Goal: Complete application form

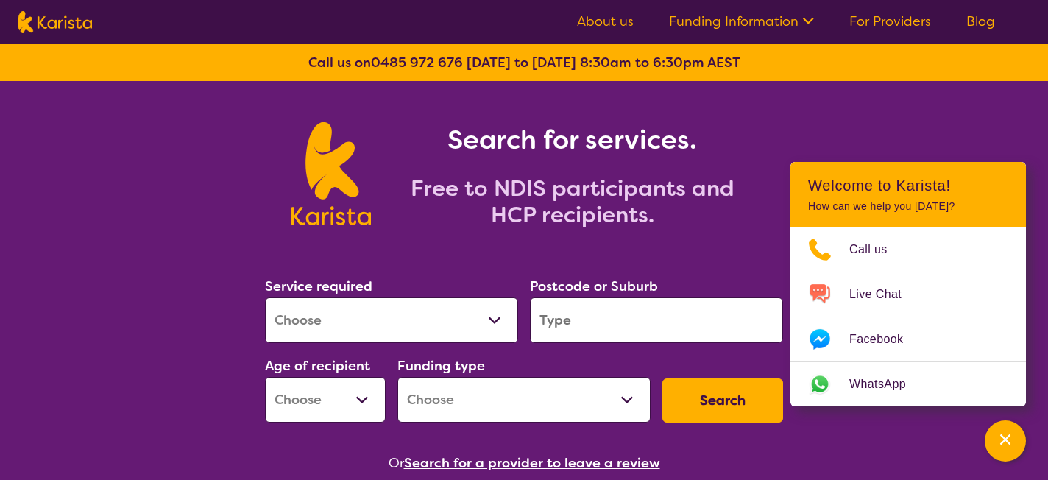
click at [873, 24] on link "For Providers" at bounding box center [890, 22] width 82 height 18
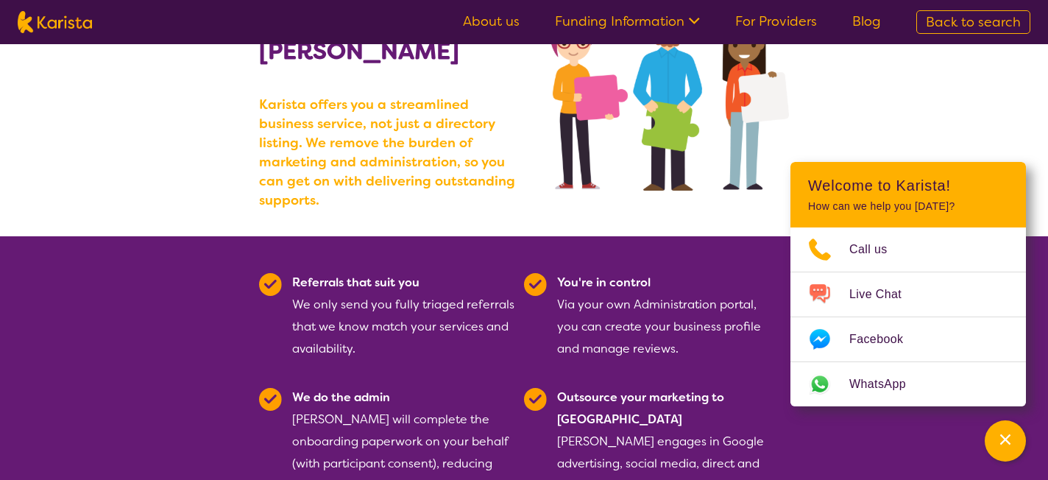
scroll to position [12, 0]
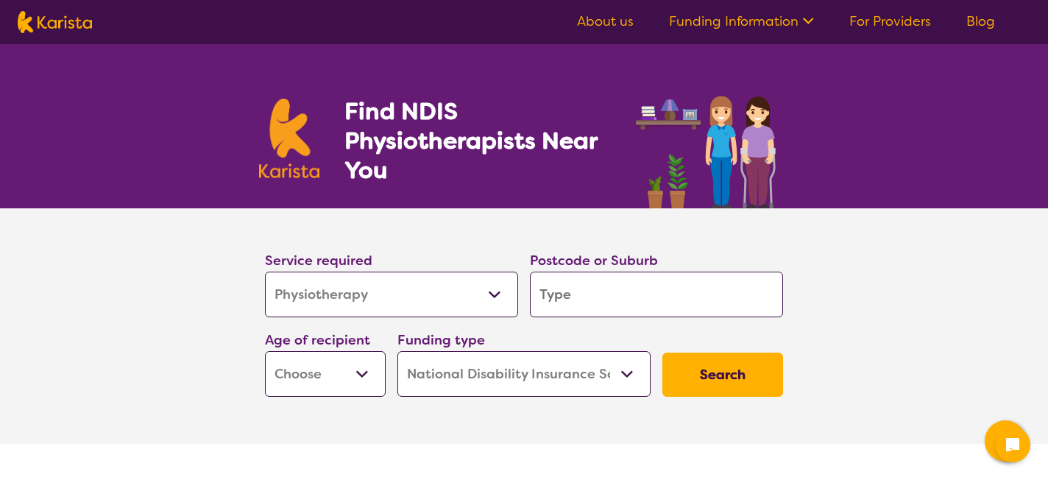
select select "Physiotherapy"
select select "NDIS"
select select "Physiotherapy"
select select "NDIS"
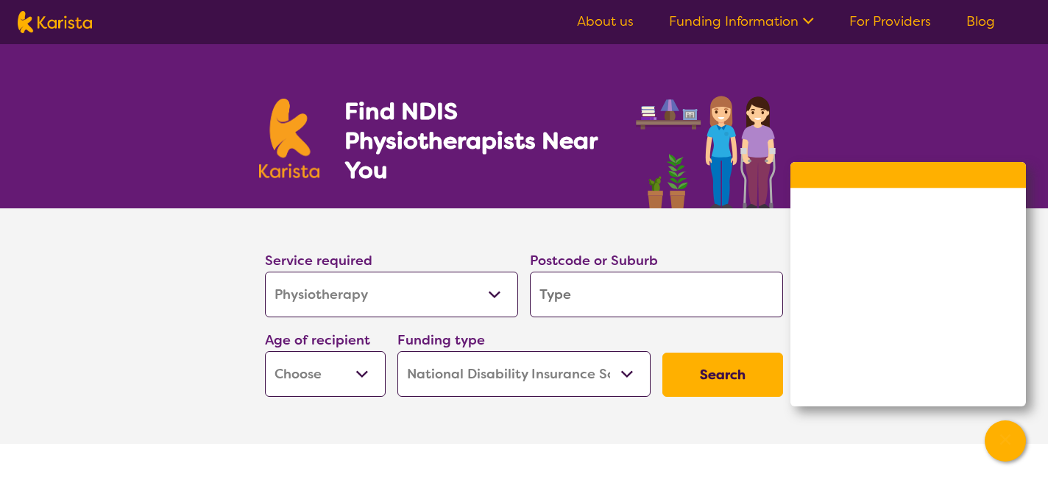
click at [791, 20] on link "Funding Information" at bounding box center [741, 22] width 145 height 18
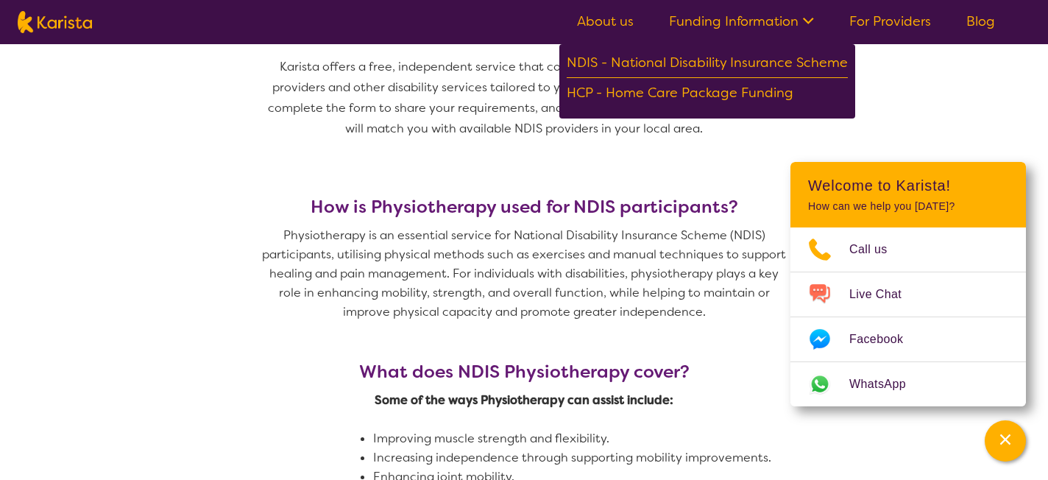
scroll to position [512, 0]
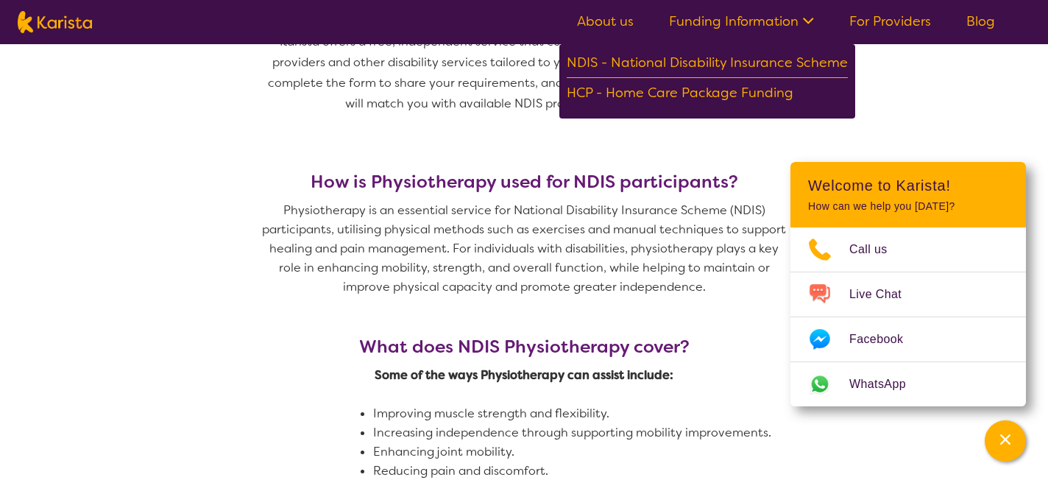
click at [908, 35] on nav "About us Funding Information NDIS - National Disability Insurance Scheme HCP - …" at bounding box center [524, 22] width 1048 height 44
click at [902, 23] on link "For Providers" at bounding box center [890, 22] width 82 height 18
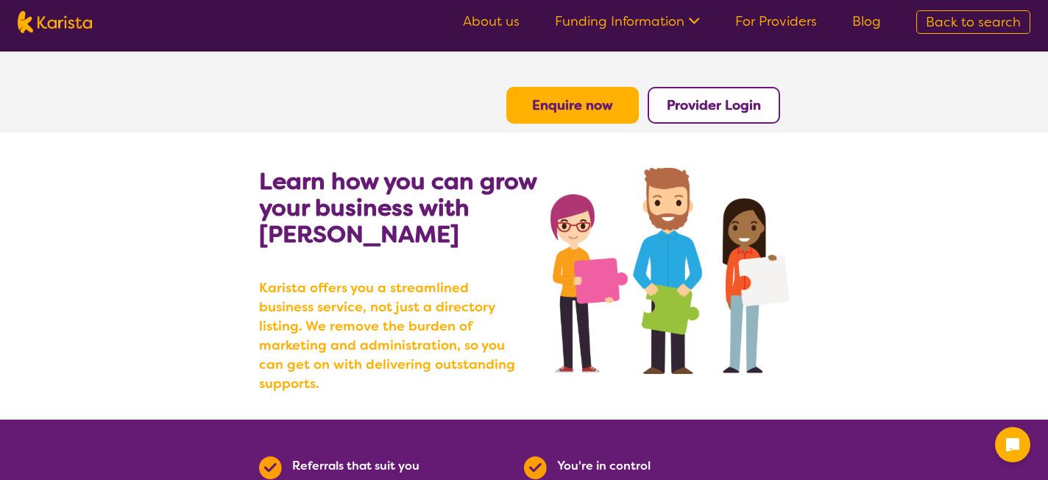
click at [572, 120] on button "Enquire now" at bounding box center [572, 105] width 133 height 37
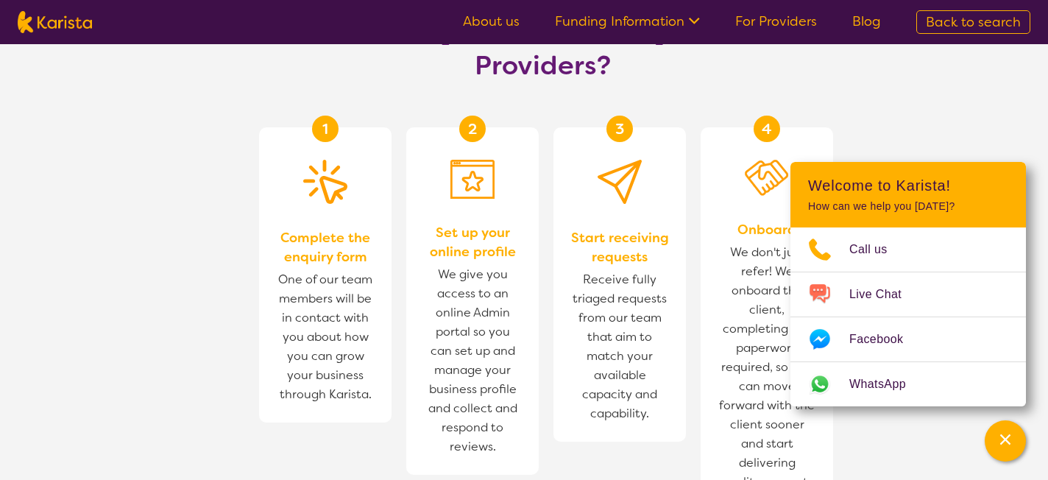
scroll to position [837, 0]
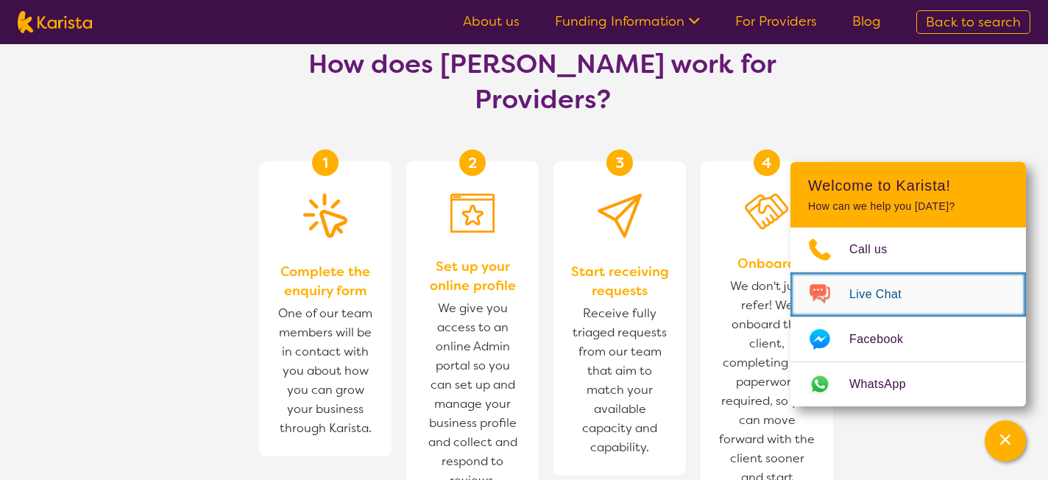
click at [874, 302] on span "Live Chat" at bounding box center [884, 294] width 70 height 22
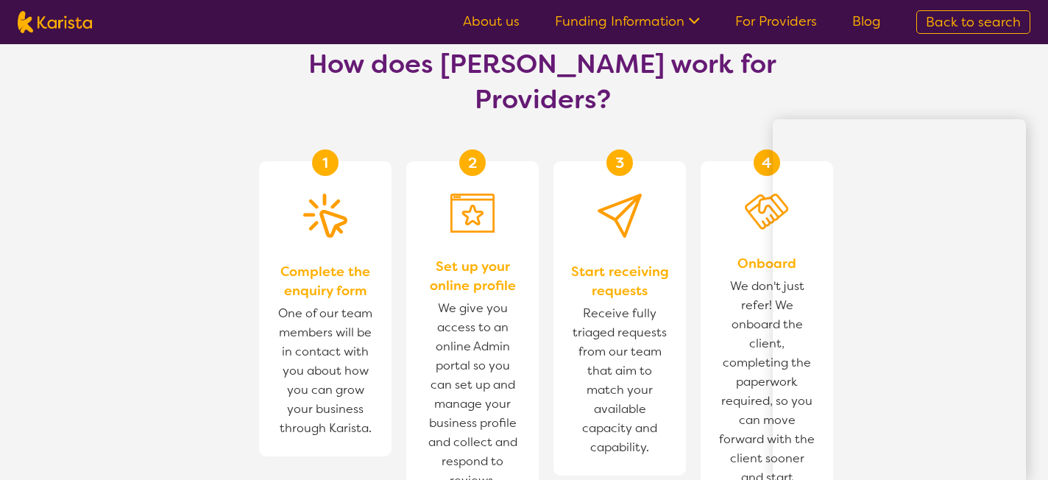
scroll to position [900, 0]
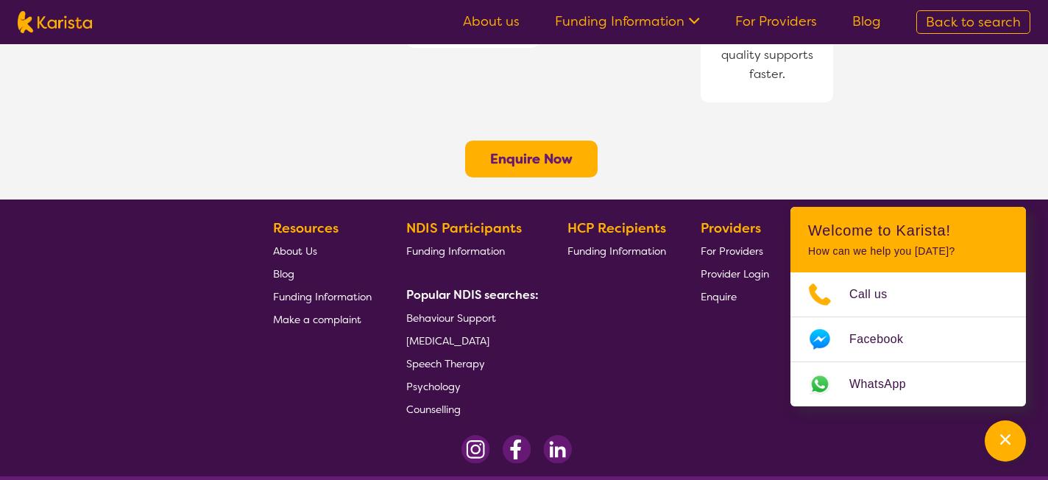
click at [547, 150] on b "Enquire Now" at bounding box center [531, 159] width 82 height 18
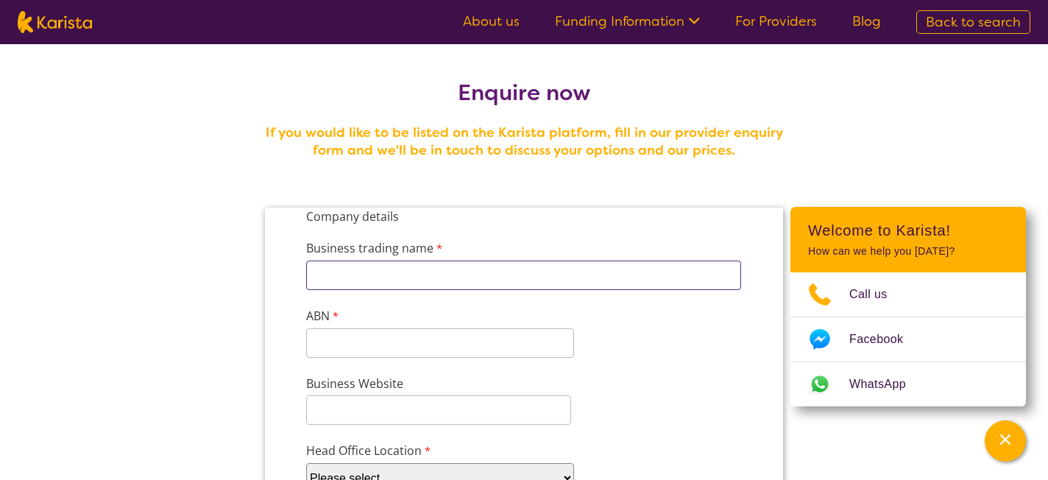
click at [414, 275] on input "Business trading name" at bounding box center [523, 275] width 435 height 29
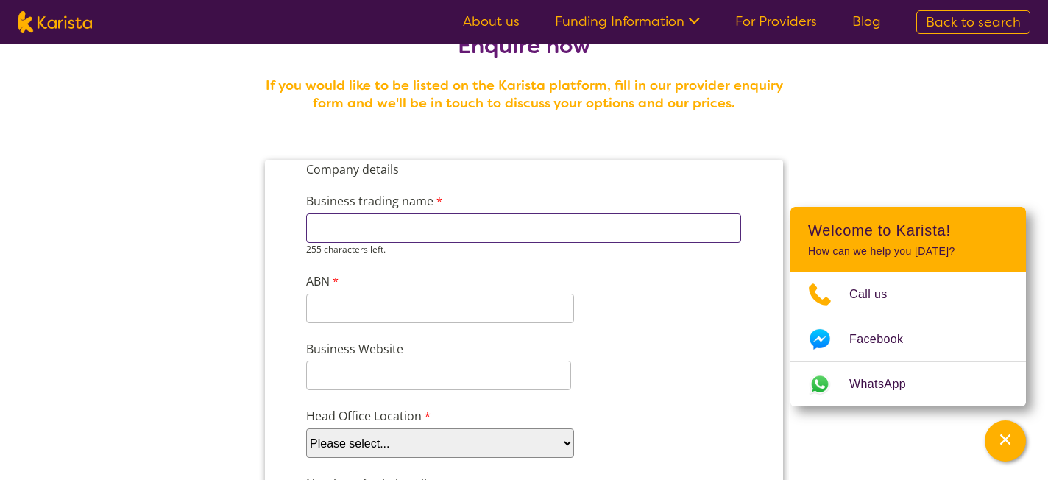
scroll to position [57, 0]
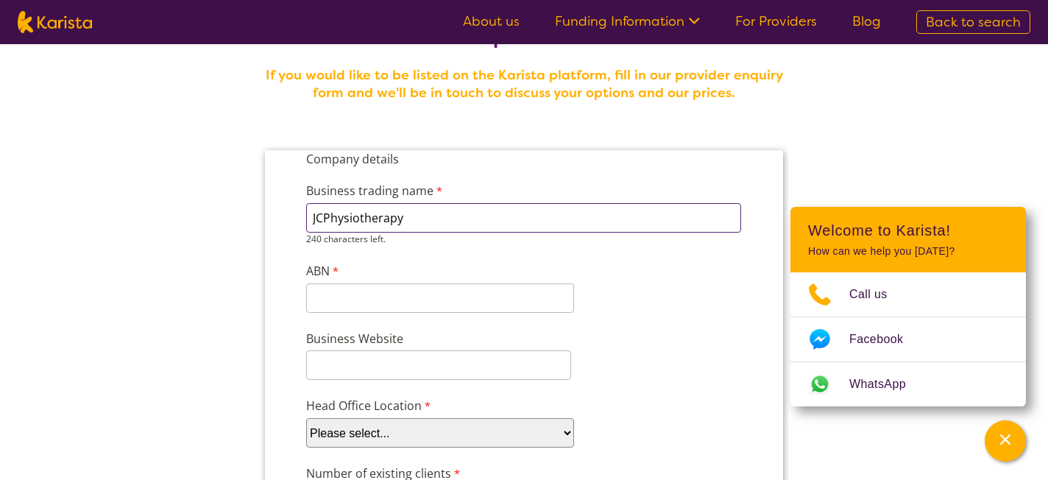
type input "JCPhysiotherapy"
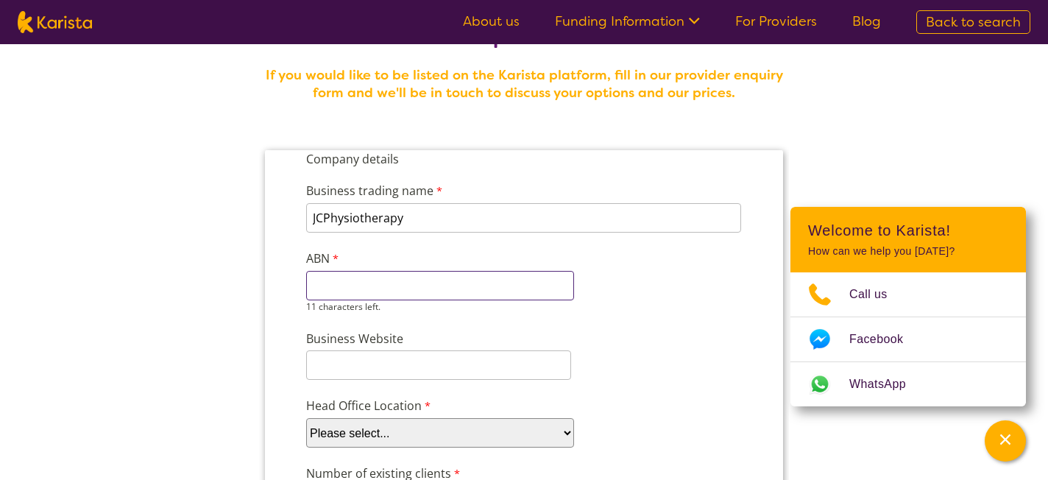
paste input "51912451004"
type input "51912451004"
click at [381, 364] on input "Business Website" at bounding box center [438, 364] width 265 height 29
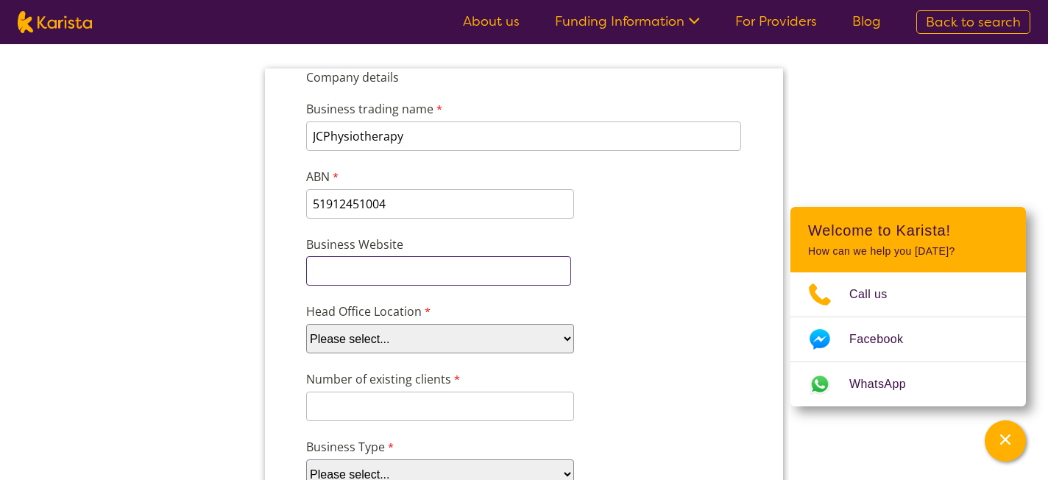
scroll to position [141, 0]
click at [483, 330] on select "Please select... ACT [GEOGRAPHIC_DATA] NT QLD SA TAS [GEOGRAPHIC_DATA] [GEOGRAP…" at bounding box center [440, 336] width 268 height 29
select select "tfa_95"
click at [306, 322] on select "Please select... ACT [GEOGRAPHIC_DATA] NT QLD SA TAS [GEOGRAPHIC_DATA] [GEOGRAP…" at bounding box center [440, 336] width 268 height 29
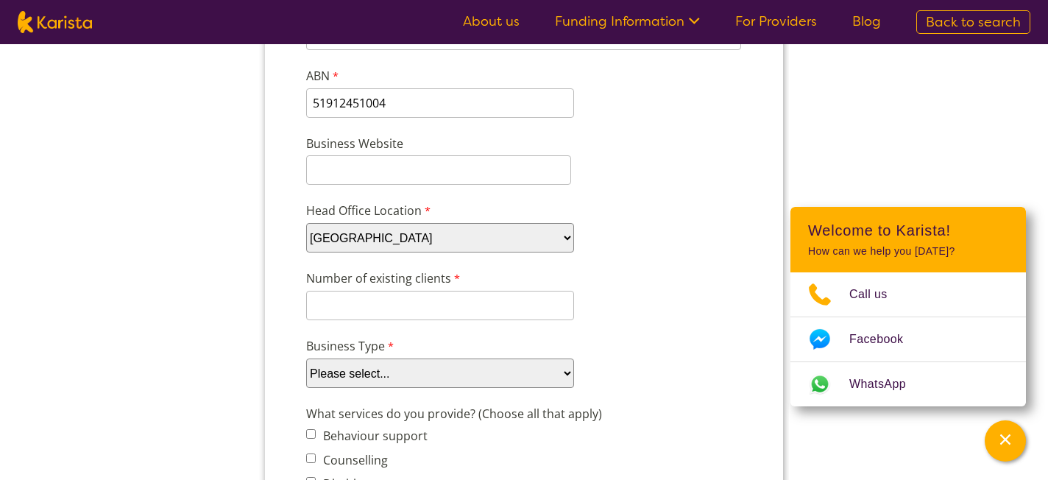
scroll to position [279, 0]
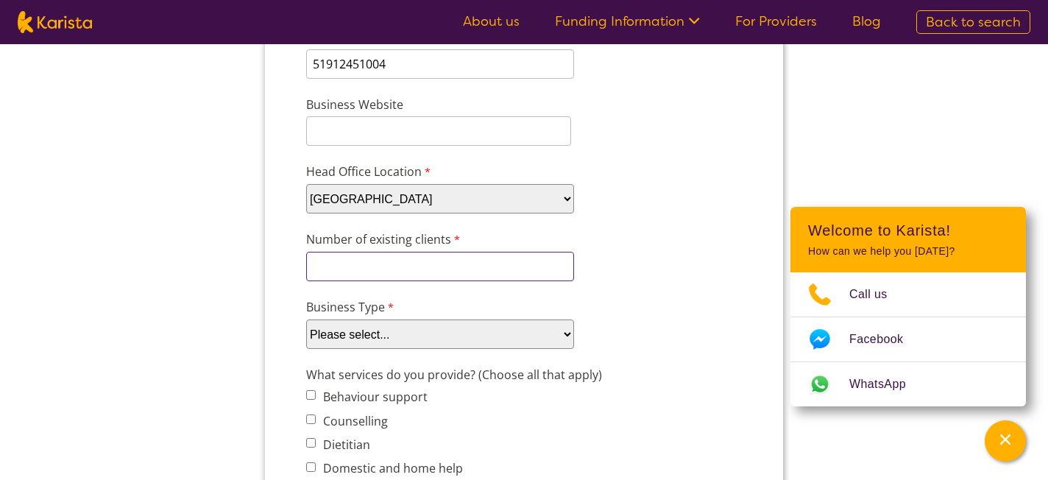
click at [440, 267] on input "Number of existing clients" at bounding box center [440, 266] width 268 height 29
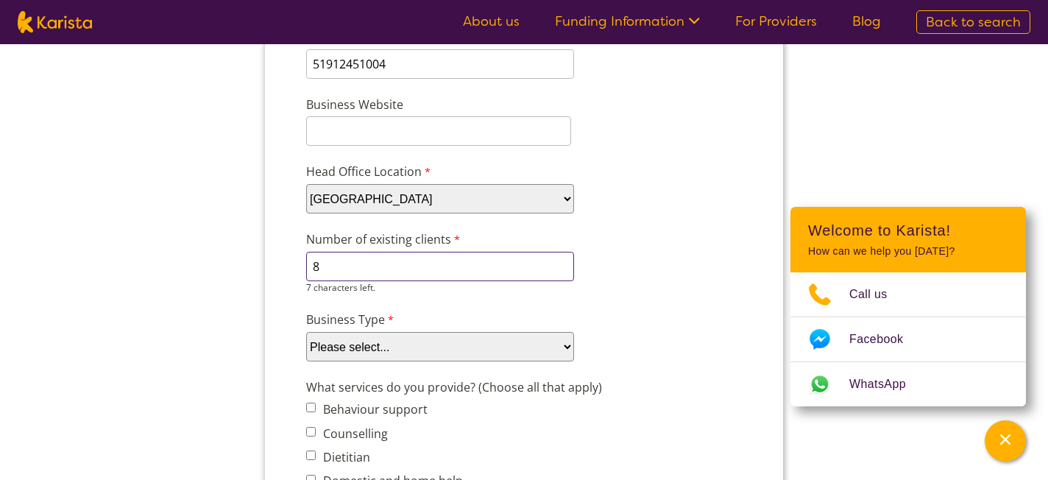
type input "8"
click at [462, 317] on div "Business Type Please select... Company Individual/Sole Trader Other (please spe…" at bounding box center [524, 336] width 448 height 57
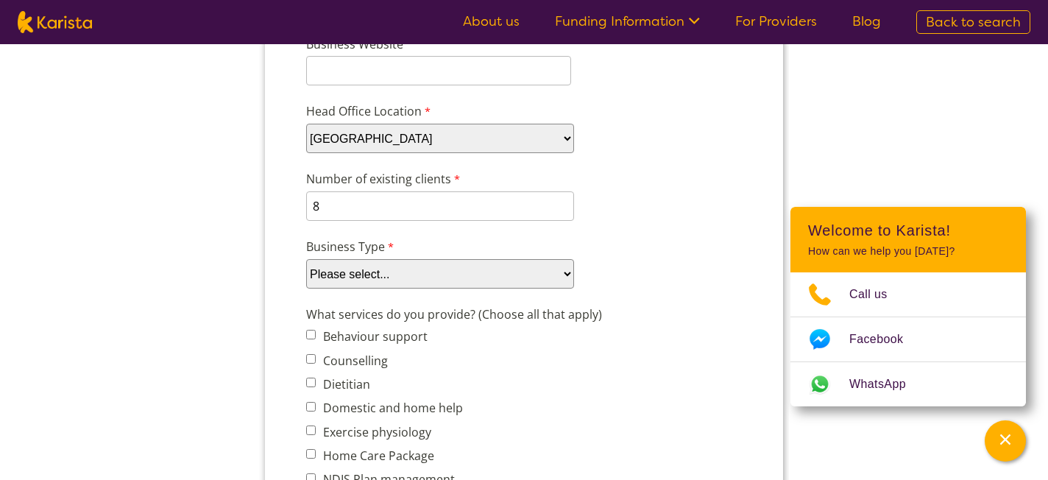
scroll to position [356, 0]
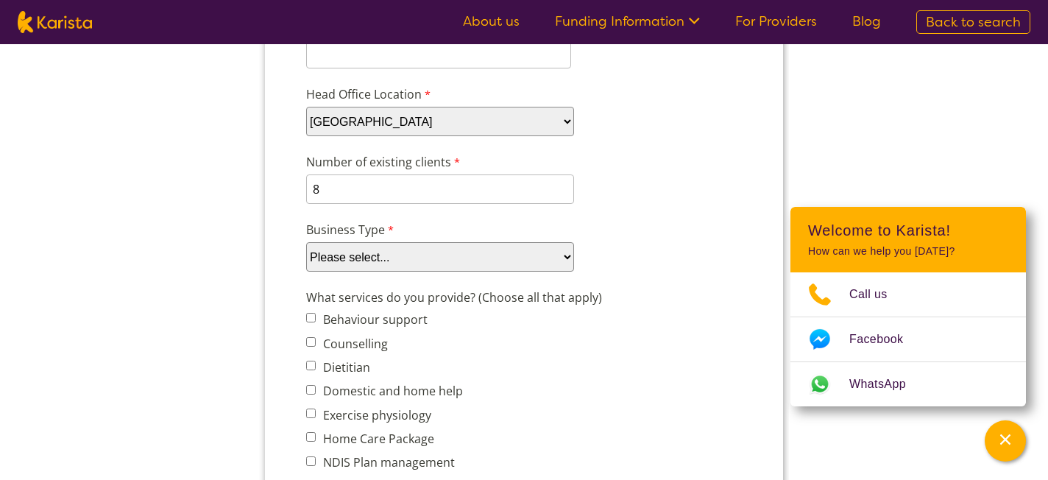
click at [470, 252] on select "Please select... Company Individual/Sole Trader Other (please specify)" at bounding box center [440, 256] width 268 height 29
select select "tfa_88"
click at [306, 272] on select "Please select... Company Individual/Sole Trader Other (please specify)" at bounding box center [440, 256] width 268 height 29
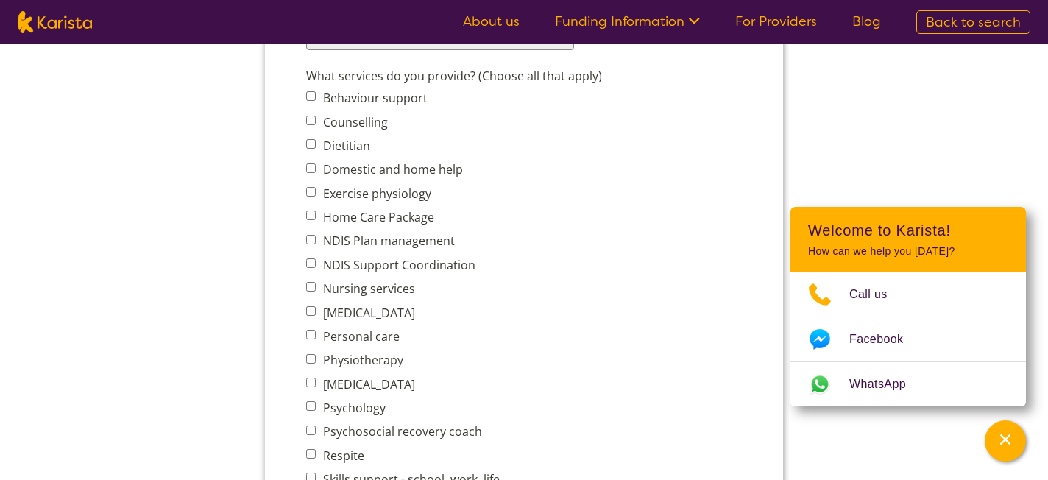
scroll to position [585, 0]
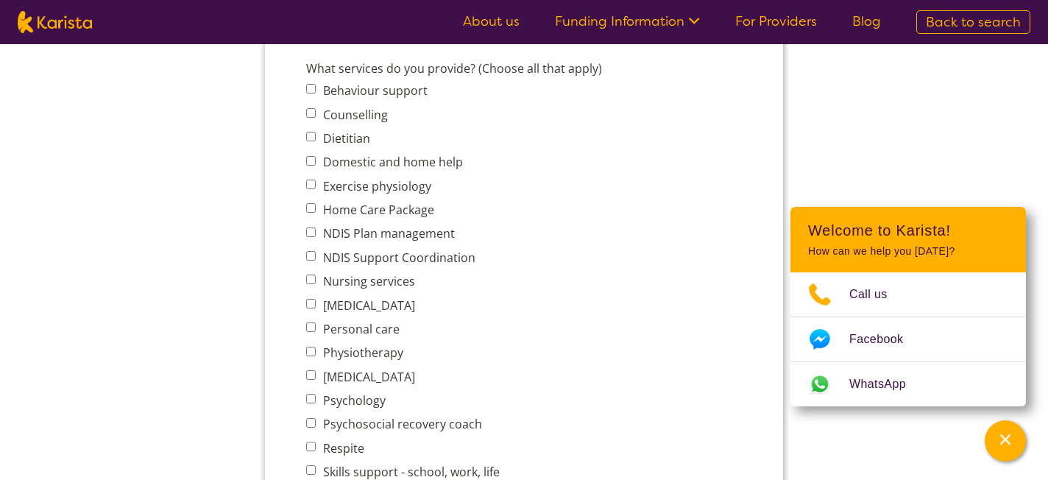
click at [307, 207] on input "Home Care Package" at bounding box center [311, 208] width 10 height 10
checkbox input "true"
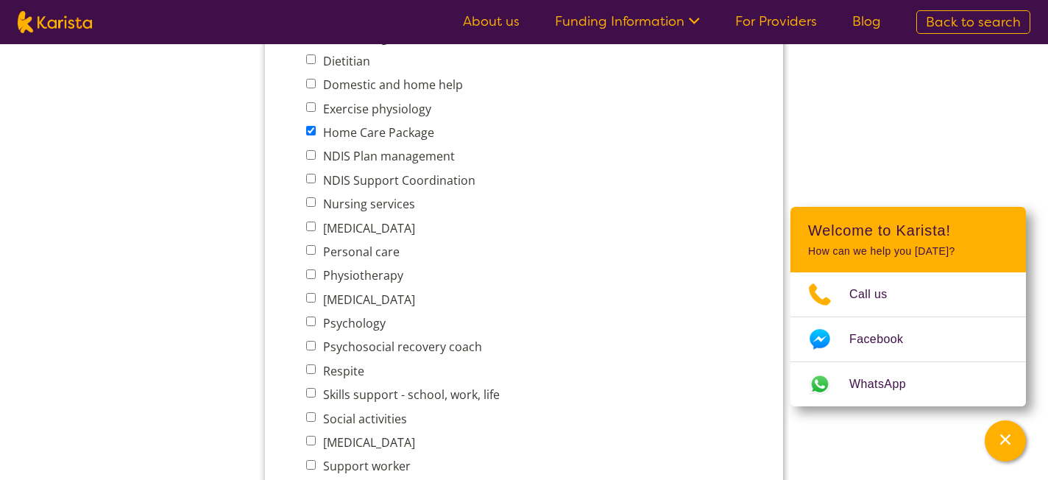
scroll to position [670, 0]
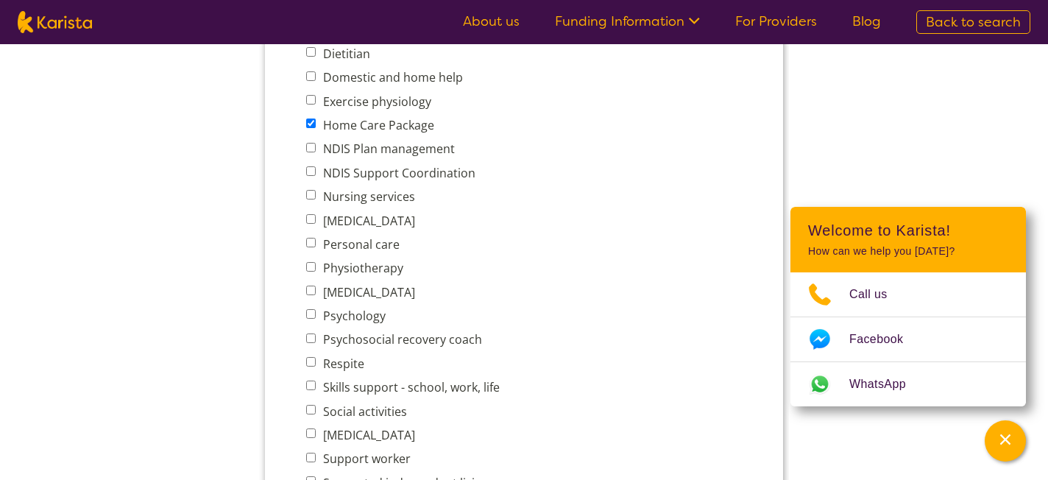
click at [310, 264] on input "Physiotherapy" at bounding box center [311, 267] width 10 height 10
checkbox input "true"
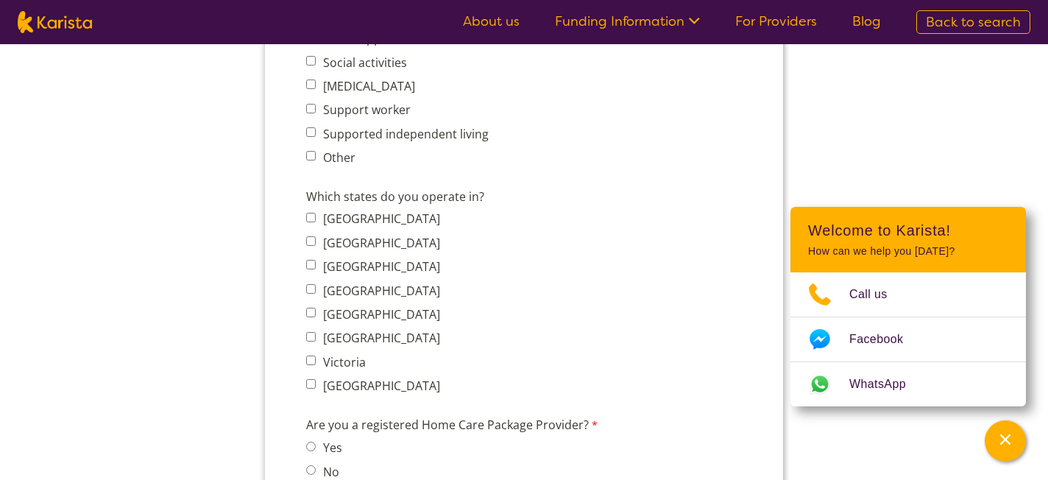
scroll to position [1045, 0]
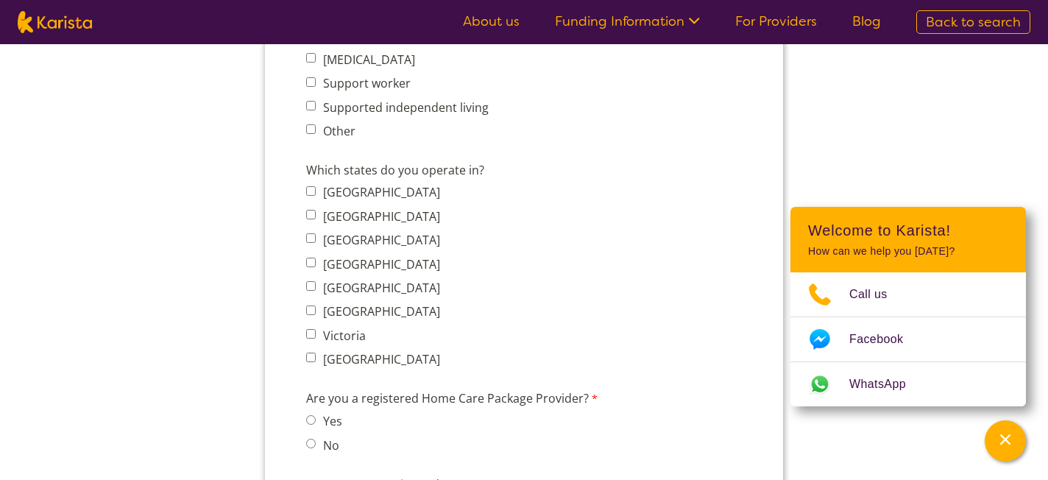
click at [312, 210] on input "[GEOGRAPHIC_DATA]" at bounding box center [311, 215] width 10 height 10
checkbox input "true"
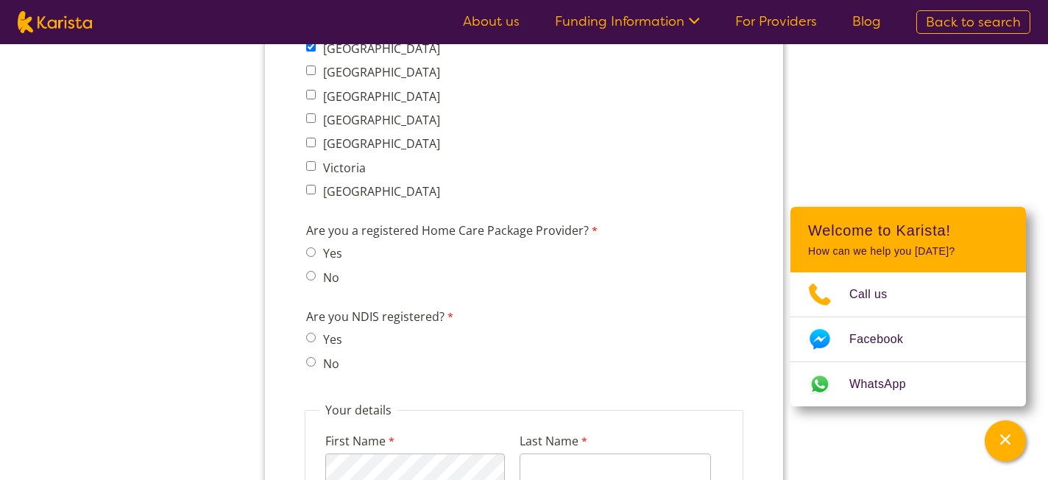
scroll to position [1212, 0]
click at [313, 272] on input "No" at bounding box center [311, 277] width 10 height 10
radio input "true"
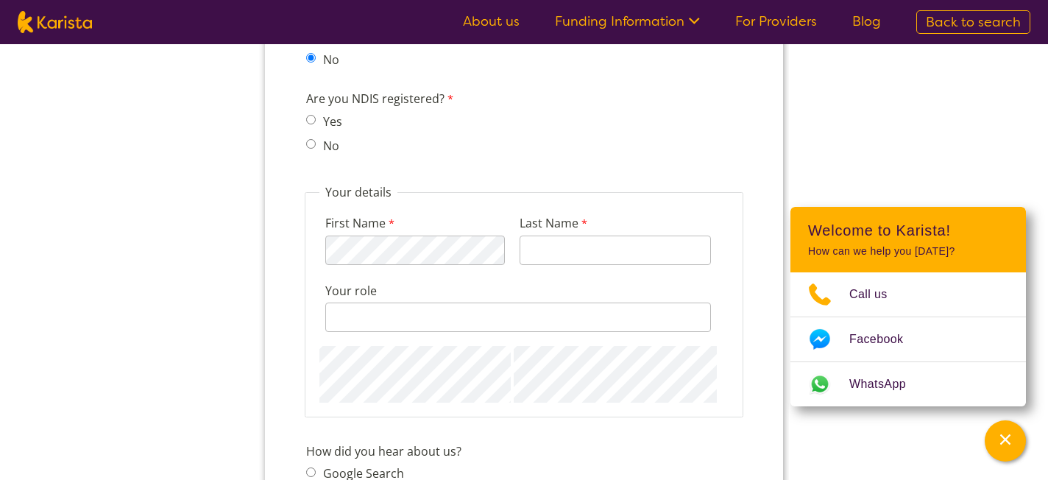
scroll to position [1430, 0]
click at [312, 140] on input "No" at bounding box center [311, 145] width 10 height 10
radio input "true"
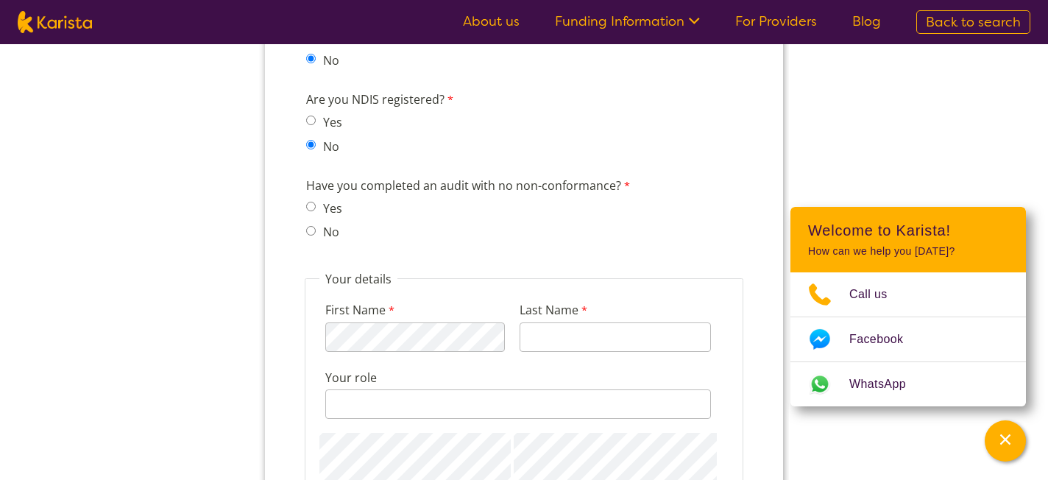
click at [310, 226] on input "No" at bounding box center [311, 231] width 10 height 10
radio input "true"
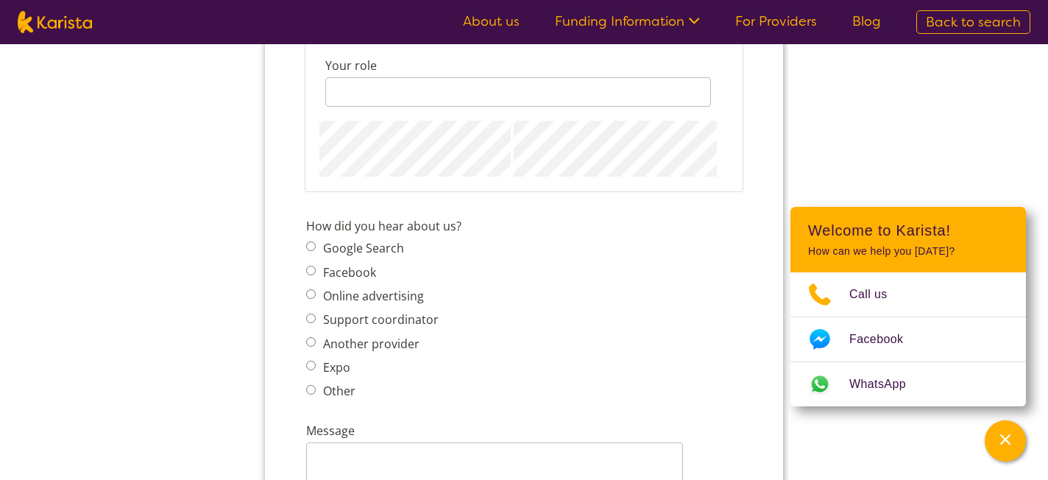
scroll to position [1744, 0]
click at [314, 240] on input "Google Search" at bounding box center [311, 245] width 10 height 10
radio input "true"
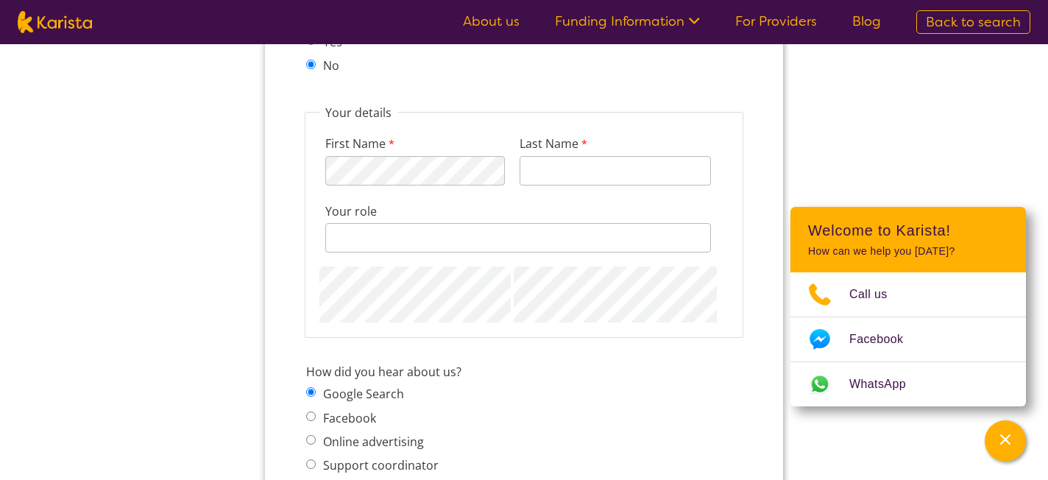
scroll to position [1589, 0]
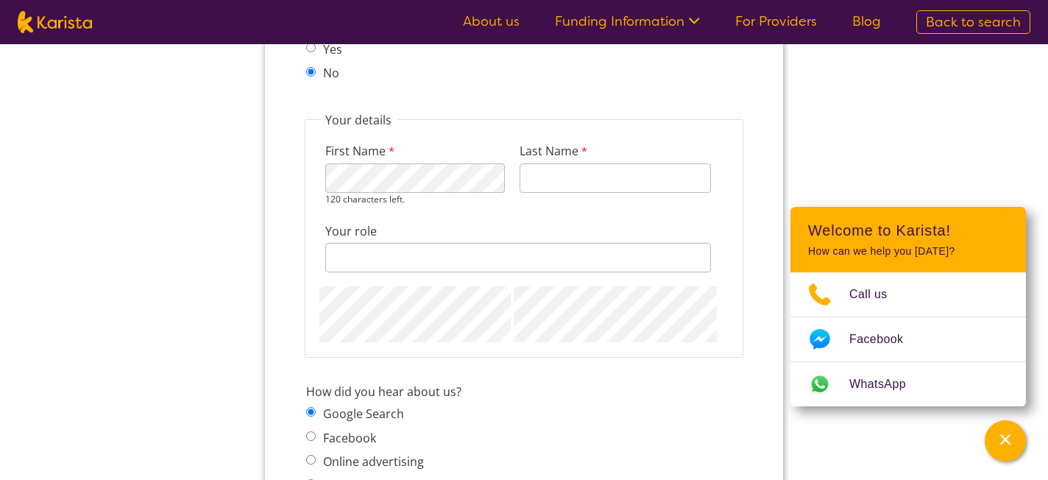
type input "[PERSON_NAME]"
click at [431, 244] on div "128 characters left." at bounding box center [518, 257] width 386 height 29
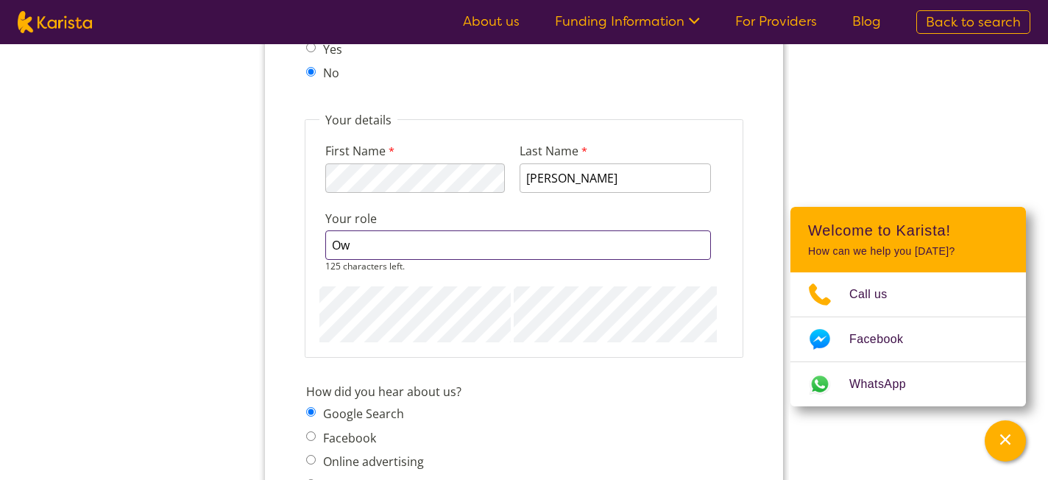
type input "O"
type input "Owner"
click at [545, 264] on div "First Name 117 characters left. Last Name [PERSON_NAME] Your role Owner 123 cha…" at bounding box center [523, 235] width 409 height 215
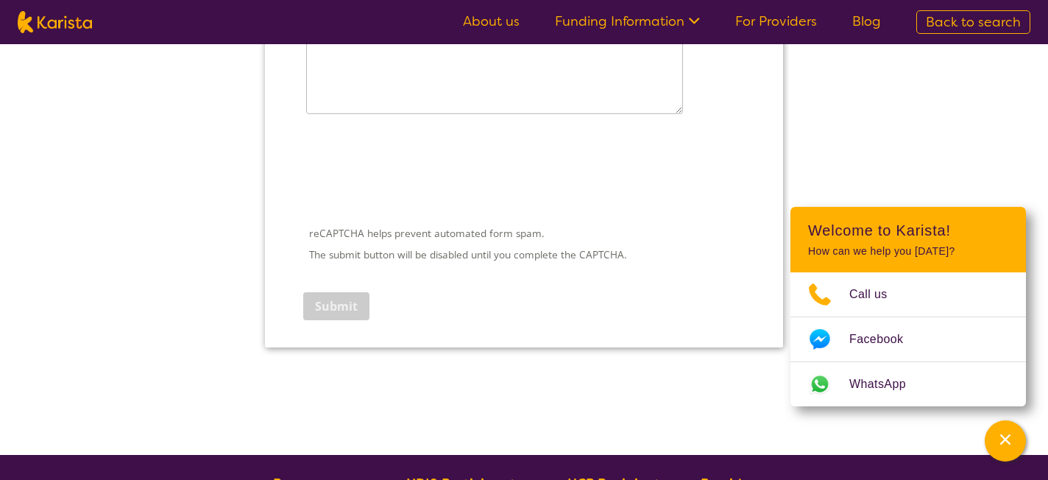
scroll to position [1992, 0]
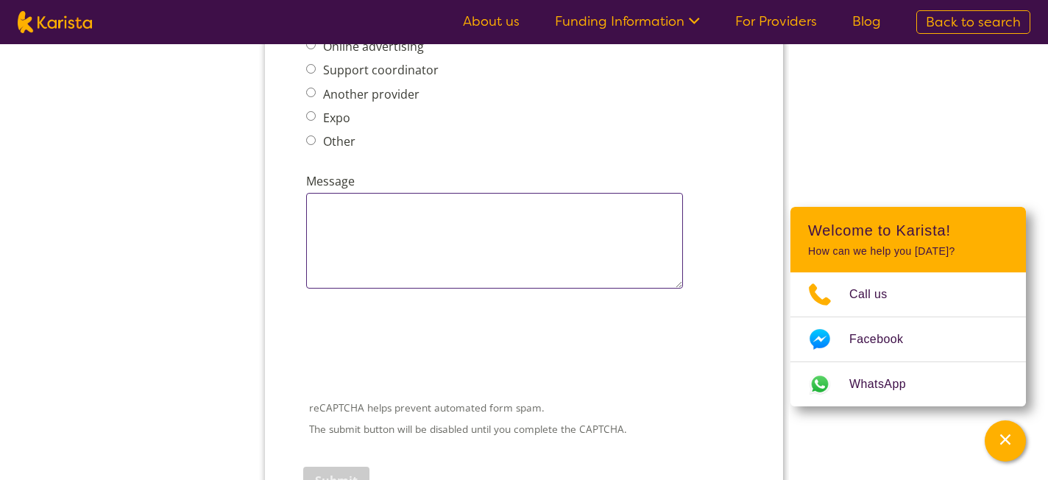
click at [450, 262] on textarea "Message" at bounding box center [494, 241] width 377 height 96
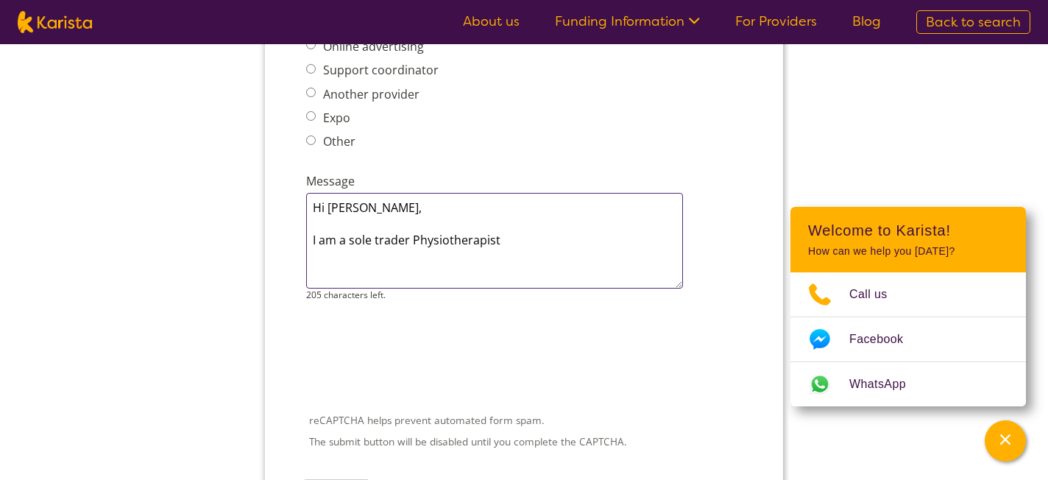
click at [354, 223] on textarea "Hi [PERSON_NAME], I am a sole trader Physiotherapist" at bounding box center [494, 241] width 377 height 96
click at [538, 227] on textarea "Hi [PERSON_NAME], I am a Sole trader Physiotherapist" at bounding box center [494, 241] width 377 height 96
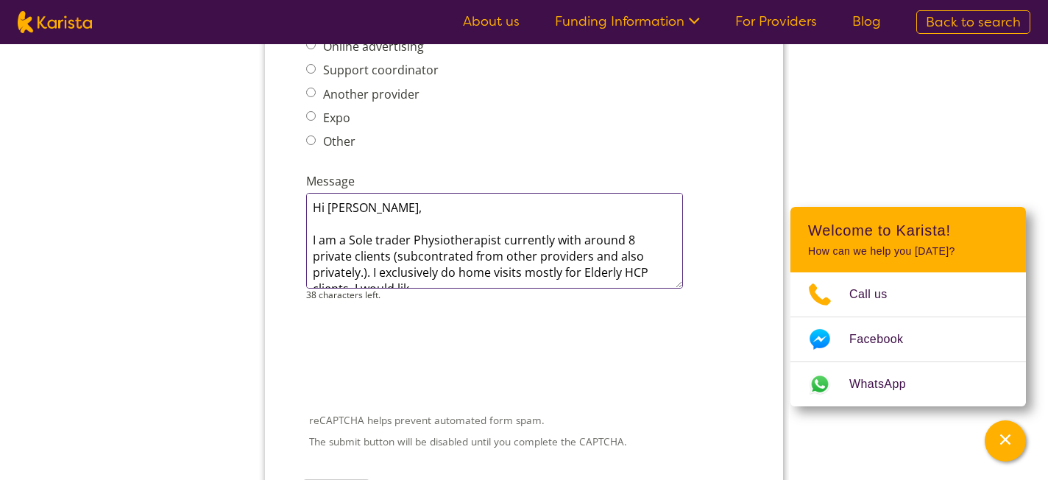
scroll to position [7, 0]
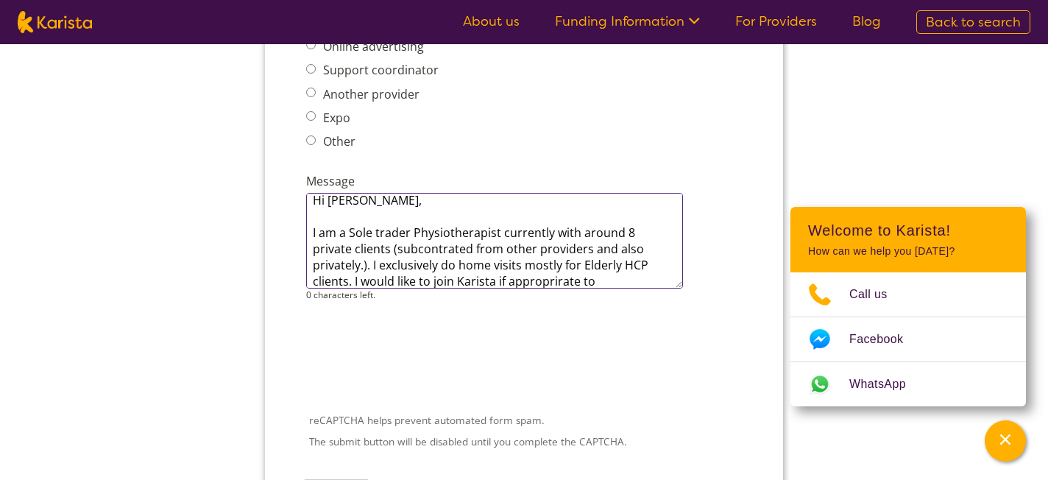
click at [484, 267] on textarea "Hi [PERSON_NAME], I am a Sole trader Physiotherapist currently with around 8 pr…" at bounding box center [494, 241] width 377 height 96
click at [531, 261] on textarea "Hi [PERSON_NAME], I am a Sole trader Physiotherapist currently with around 8 pr…" at bounding box center [494, 241] width 377 height 96
drag, startPoint x: 568, startPoint y: 263, endPoint x: 629, endPoint y: 249, distance: 62.0
click at [629, 249] on textarea "Hi [PERSON_NAME], I am a Sole trader Physiotherapist currently with around 8 pr…" at bounding box center [494, 241] width 377 height 96
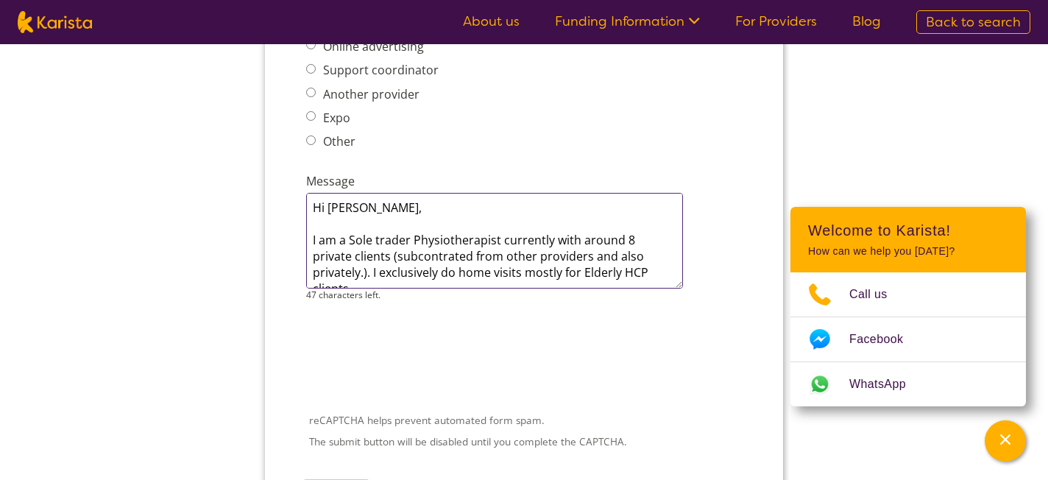
click at [314, 219] on textarea "Hi [PERSON_NAME], I am a Sole trader Physiotherapist currently with around 8 pr…" at bounding box center [494, 241] width 377 height 96
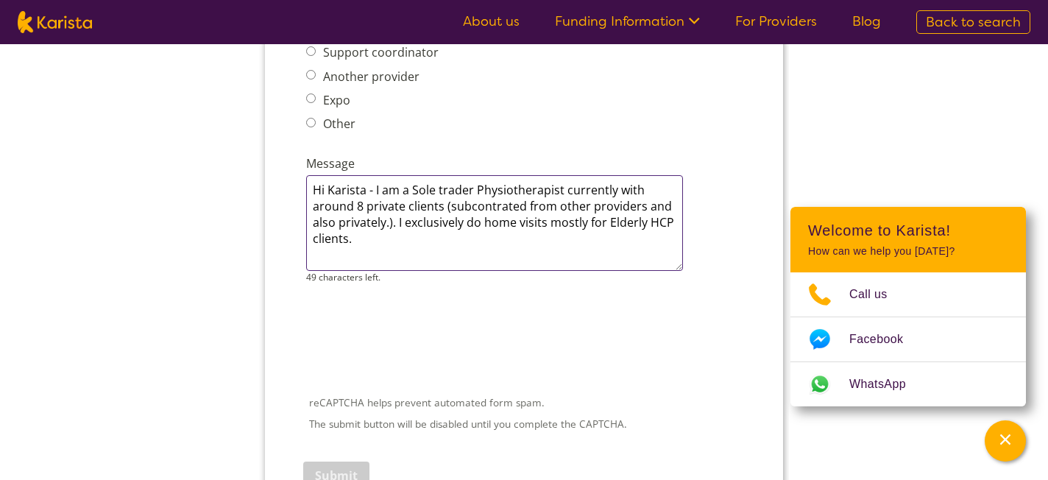
scroll to position [2005, 0]
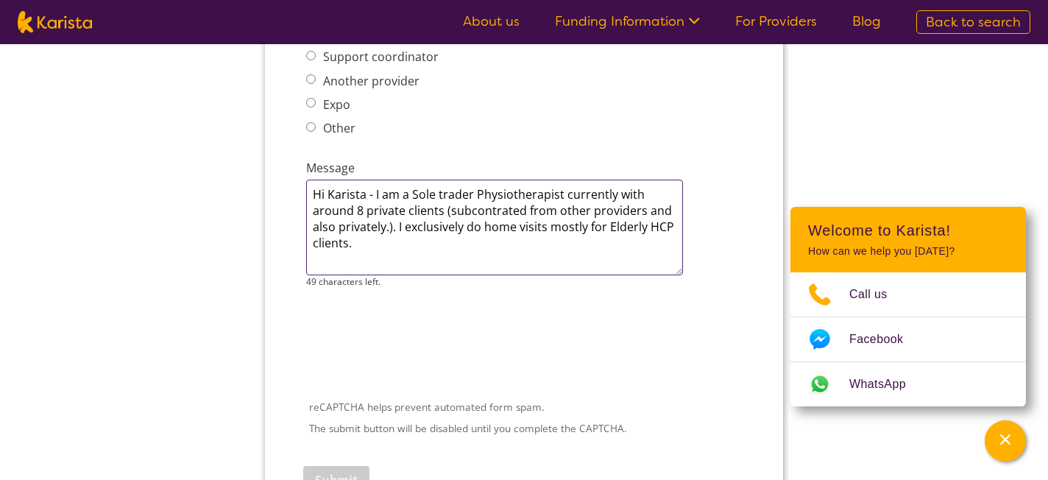
click at [404, 223] on textarea "Hi Karista - I am a Sole trader Physiotherapist currently with around 8 private…" at bounding box center [494, 228] width 377 height 96
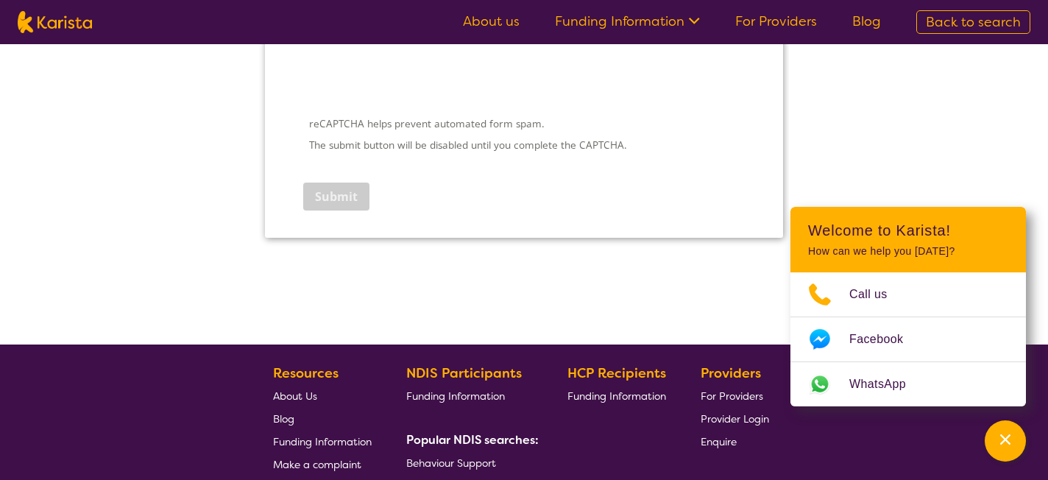
scroll to position [1971, 0]
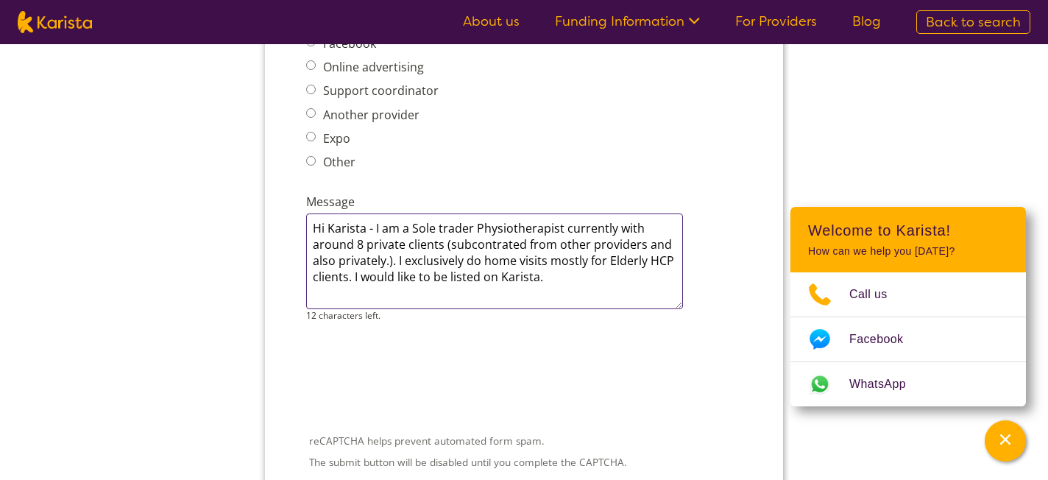
type textarea "Hi Karista - I am a Sole trader Physiotherapist currently with around 8 private…"
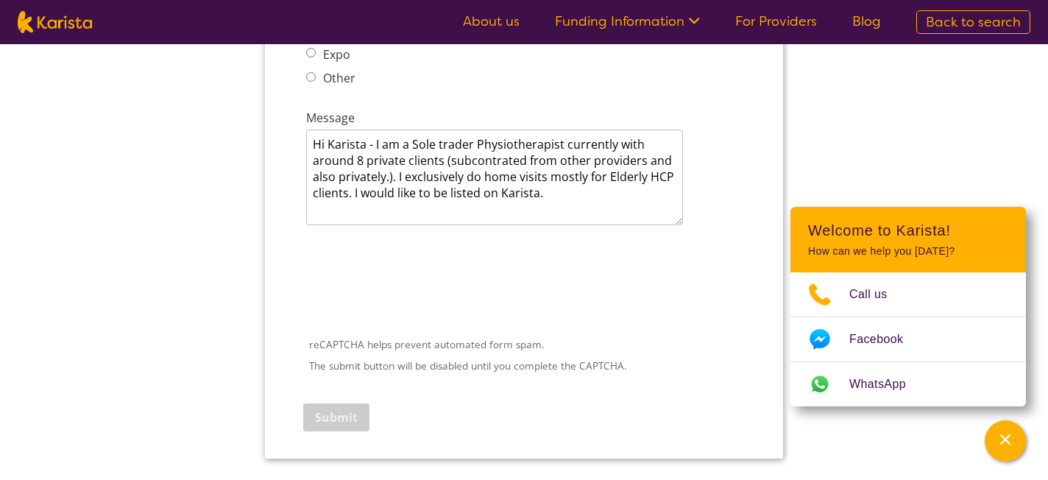
scroll to position [2084, 0]
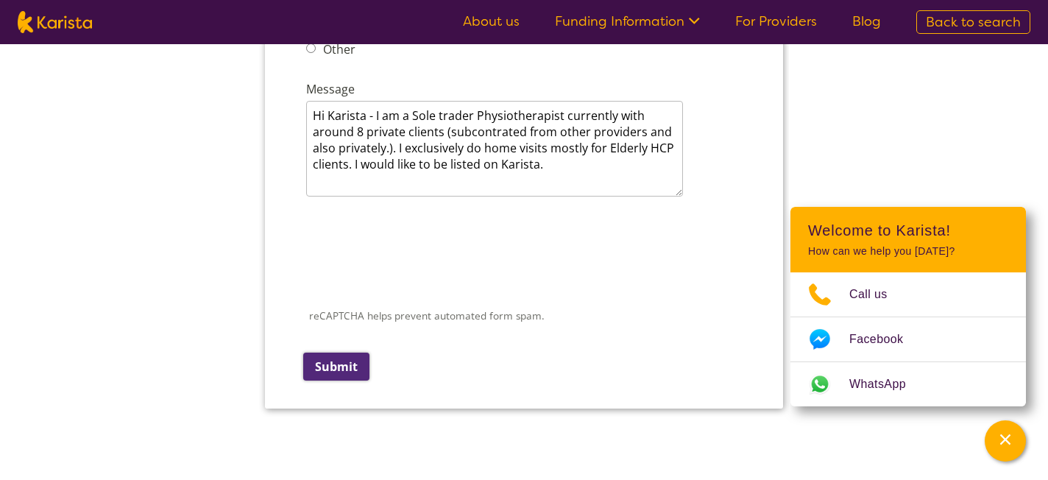
click at [354, 353] on input "Submit" at bounding box center [336, 367] width 66 height 28
